Goal: Check status: Check status

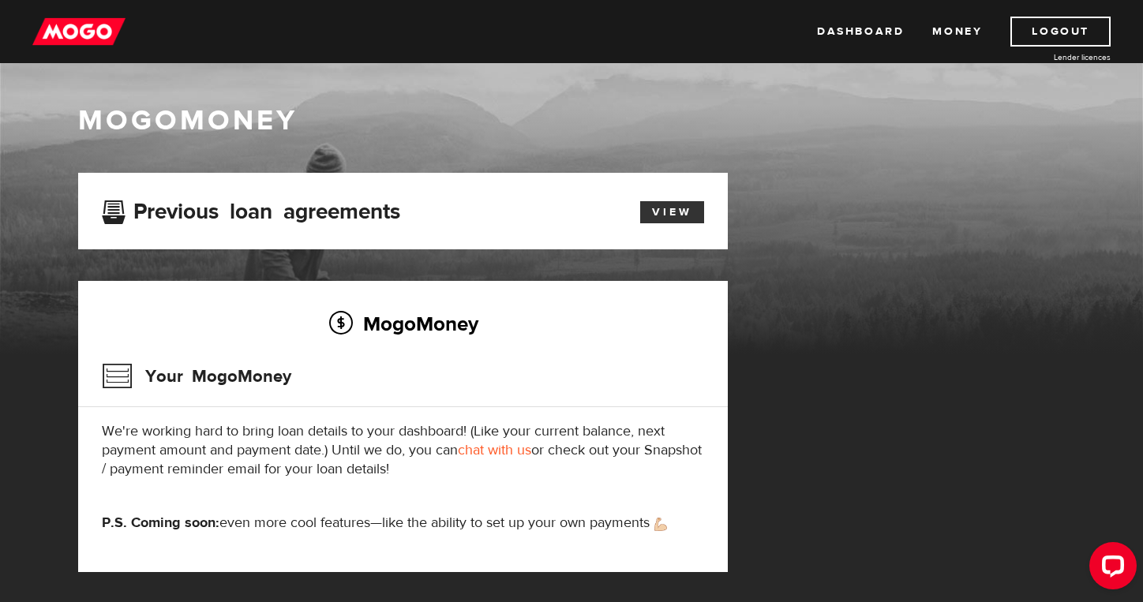
click at [679, 218] on link "View" at bounding box center [672, 212] width 64 height 22
click at [866, 36] on link "Dashboard" at bounding box center [860, 32] width 87 height 30
click at [870, 35] on link "Dashboard" at bounding box center [860, 32] width 87 height 30
click at [53, 24] on img at bounding box center [78, 32] width 93 height 30
click at [666, 219] on link "View" at bounding box center [672, 212] width 64 height 22
